Goal: Complete application form

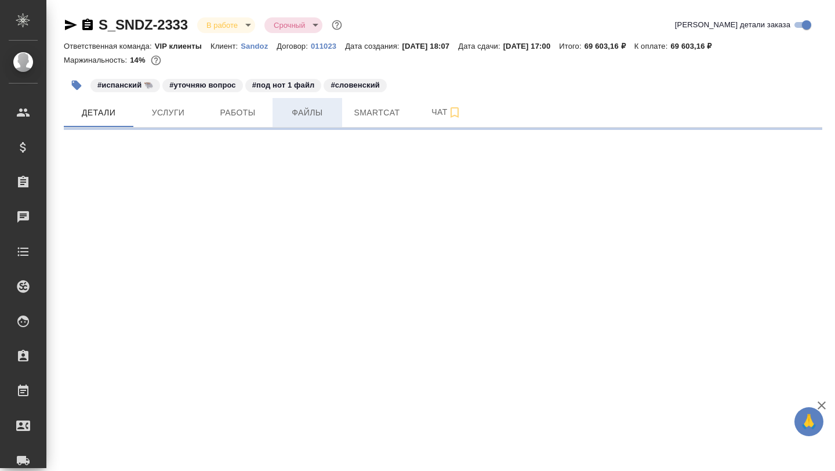
select select "RU"
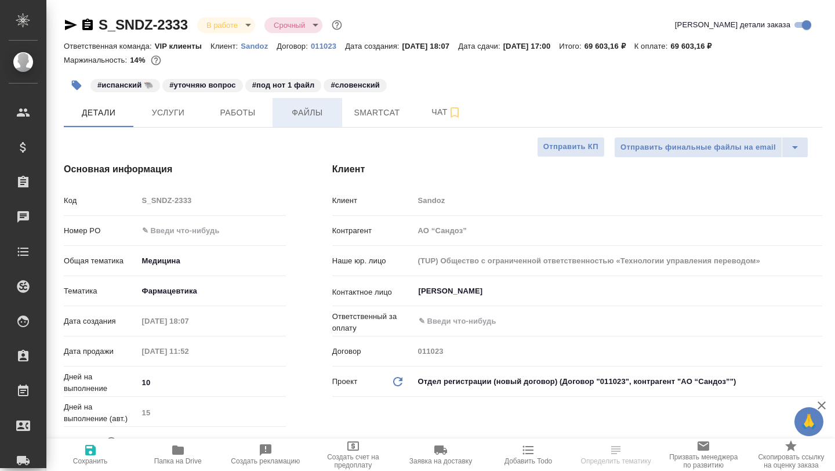
type textarea "x"
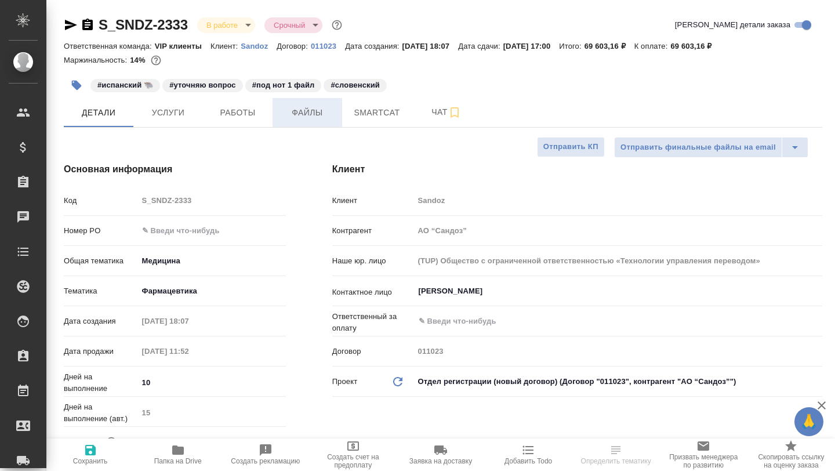
type textarea "x"
type input "[PERSON_NAME]"
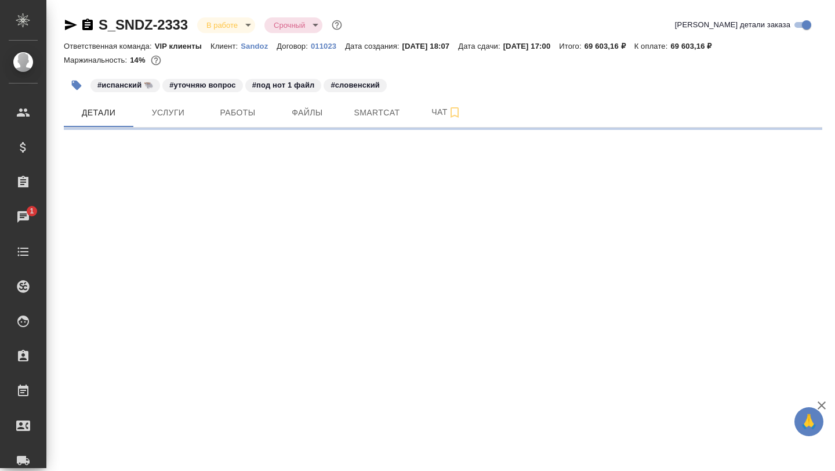
select select "RU"
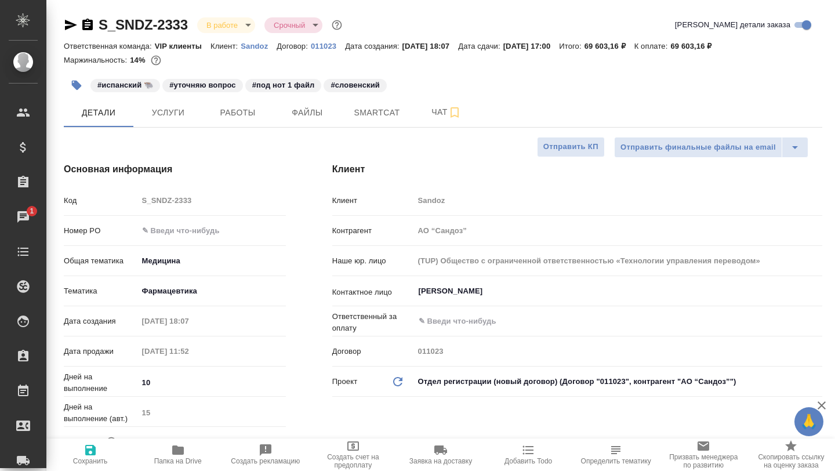
type textarea "x"
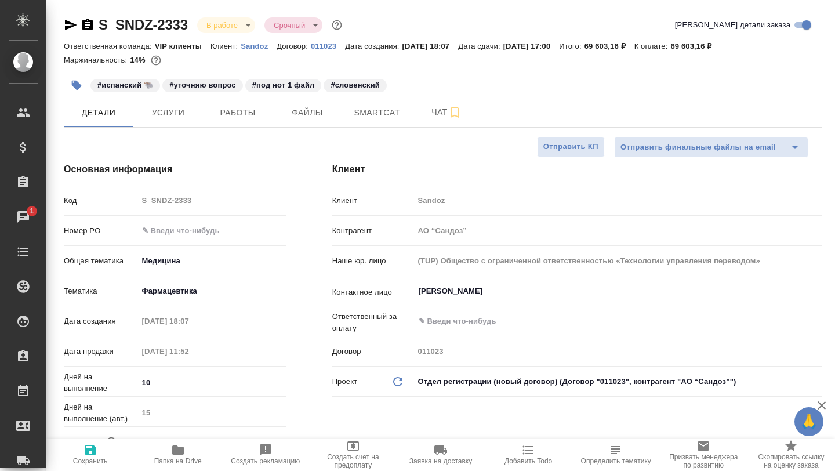
type textarea "x"
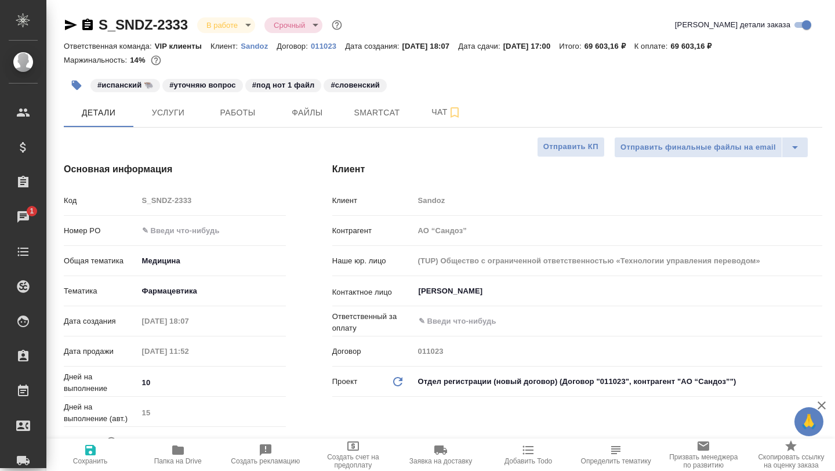
type textarea "x"
